Goal: Task Accomplishment & Management: Use online tool/utility

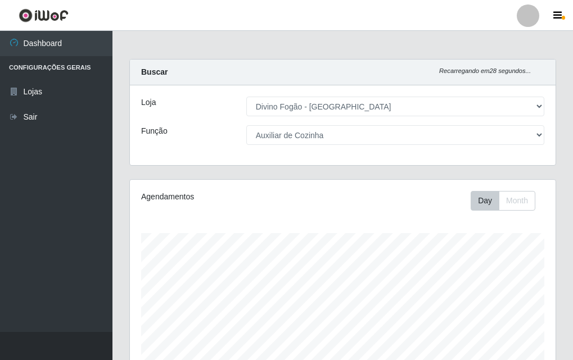
select select "499"
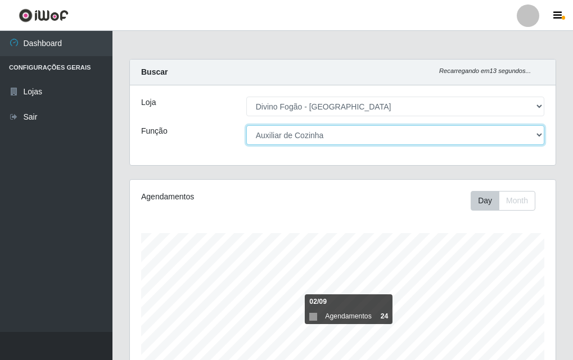
click at [345, 137] on select "[Selecione...] ASG ASG + ASG ++ Auxiliar de Cozinha Auxiliar de Cozinha + Auxil…" at bounding box center [395, 135] width 298 height 20
click at [246, 125] on select "[Selecione...] ASG ASG + ASG ++ Auxiliar de Cozinha Auxiliar de Cozinha + Auxil…" at bounding box center [395, 135] width 298 height 20
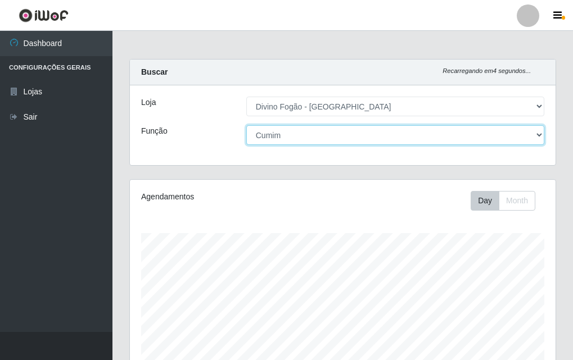
click at [347, 134] on select "[Selecione...] ASG ASG + ASG ++ Auxiliar de Cozinha Auxiliar de Cozinha + Auxil…" at bounding box center [395, 135] width 298 height 20
click at [246, 125] on select "[Selecione...] ASG ASG + ASG ++ Auxiliar de Cozinha Auxiliar de Cozinha + Auxil…" at bounding box center [395, 135] width 298 height 20
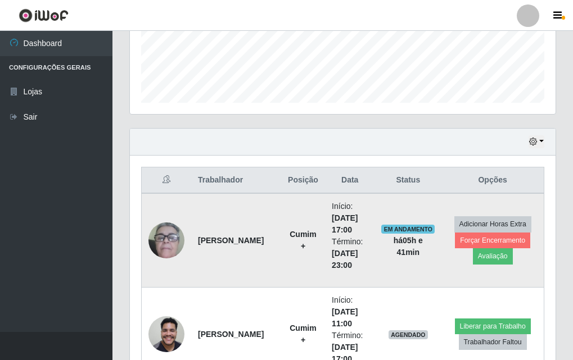
scroll to position [412, 0]
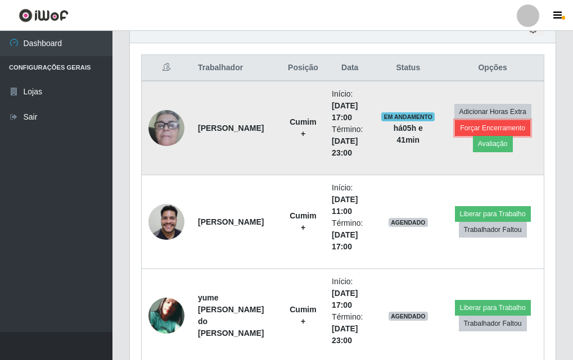
click at [514, 125] on button "Forçar Encerramento" at bounding box center [492, 128] width 75 height 16
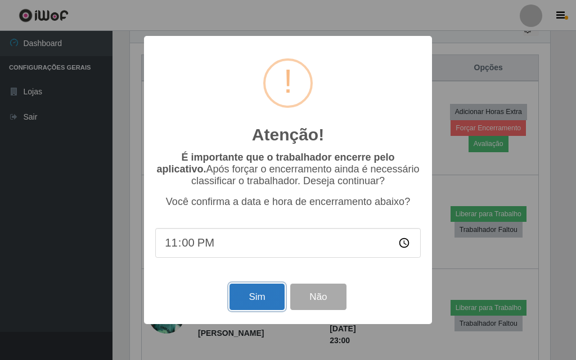
click at [252, 296] on button "Sim" at bounding box center [256, 297] width 55 height 26
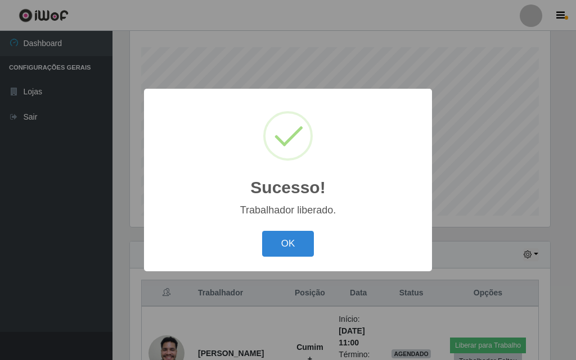
click at [286, 239] on button "OK" at bounding box center [288, 244] width 52 height 26
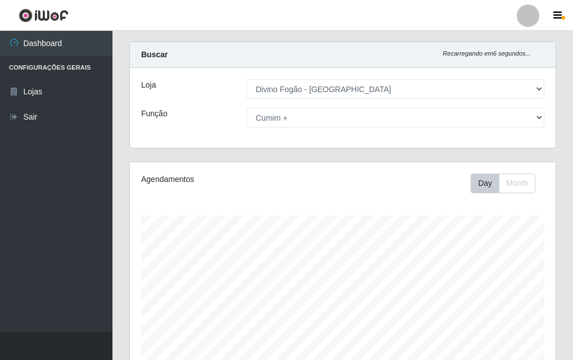
scroll to position [0, 0]
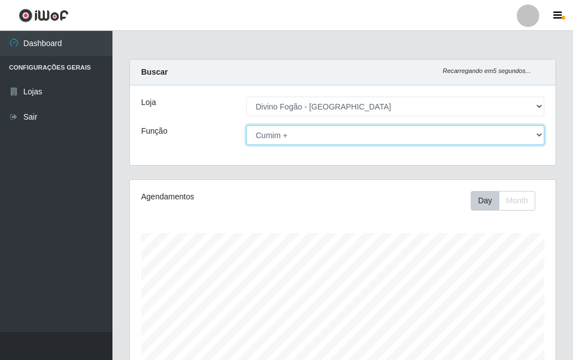
click at [313, 134] on select "[Selecione...] ASG ASG + ASG ++ Auxiliar de Cozinha Auxiliar de Cozinha + Auxil…" at bounding box center [395, 135] width 298 height 20
select select "94"
click at [246, 125] on select "[Selecione...] ASG ASG + ASG ++ Auxiliar de Cozinha Auxiliar de Cozinha + Auxil…" at bounding box center [395, 135] width 298 height 20
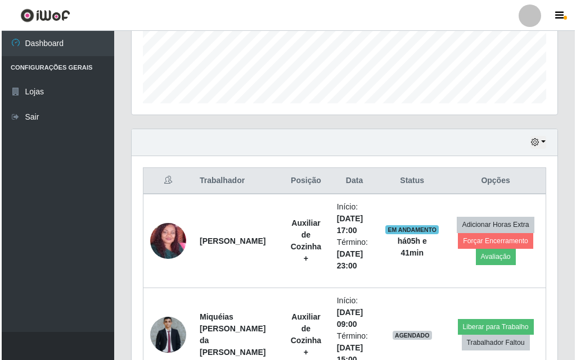
scroll to position [411, 0]
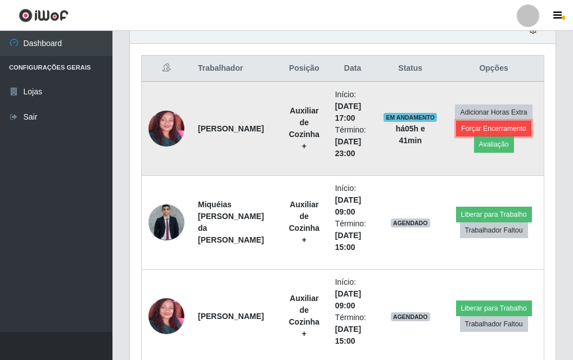
click at [481, 129] on button "Forçar Encerramento" at bounding box center [493, 129] width 75 height 16
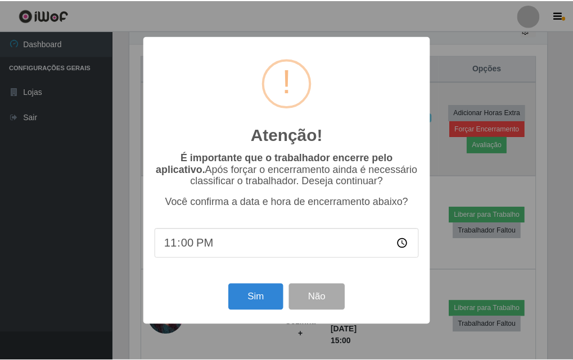
scroll to position [233, 420]
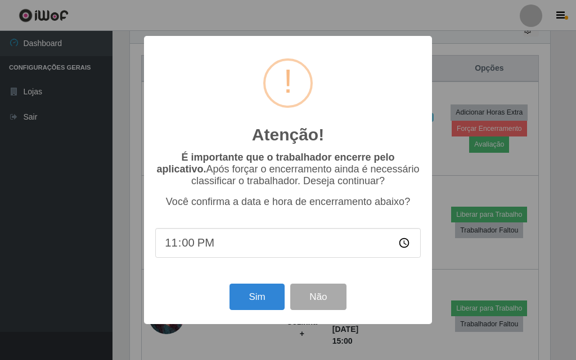
click at [211, 247] on input "23:00" at bounding box center [287, 243] width 265 height 30
click at [180, 250] on input "23:00" at bounding box center [287, 243] width 265 height 30
type input "23:20"
click at [252, 306] on button "Sim" at bounding box center [256, 297] width 55 height 26
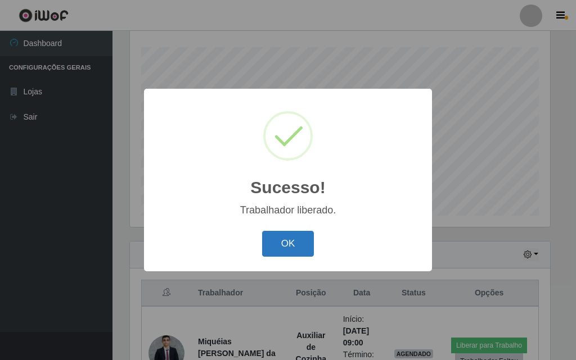
click at [275, 239] on button "OK" at bounding box center [288, 244] width 52 height 26
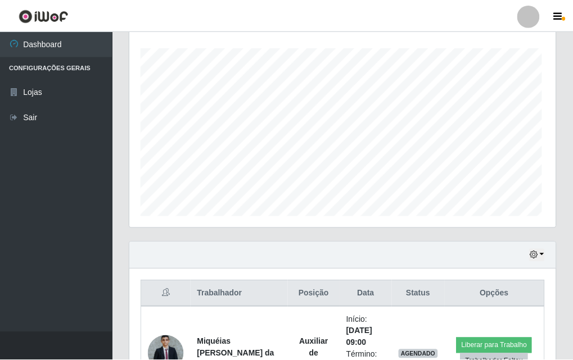
scroll to position [0, 0]
